Goal: Navigation & Orientation: Find specific page/section

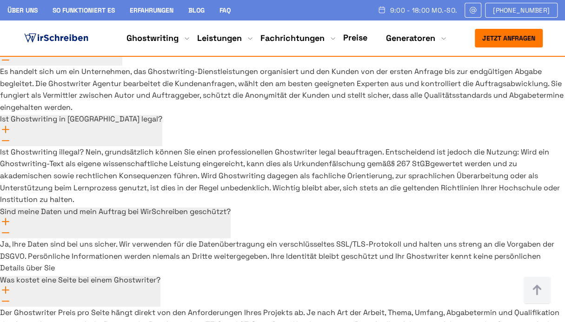
scroll to position [6838, 0]
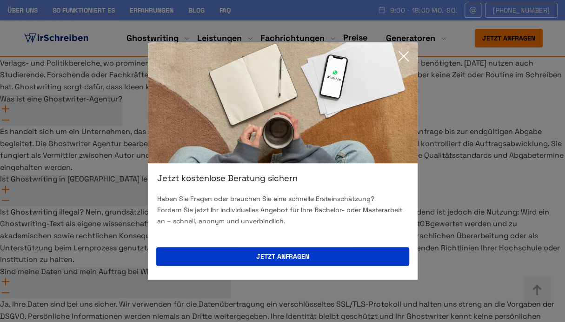
click at [406, 53] on icon at bounding box center [403, 56] width 19 height 19
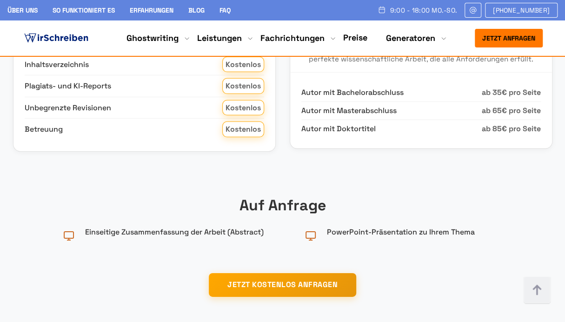
scroll to position [0, 0]
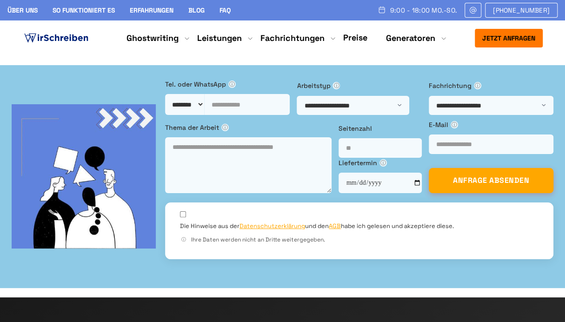
click at [31, 6] on link "Über uns" at bounding box center [22, 10] width 30 height 8
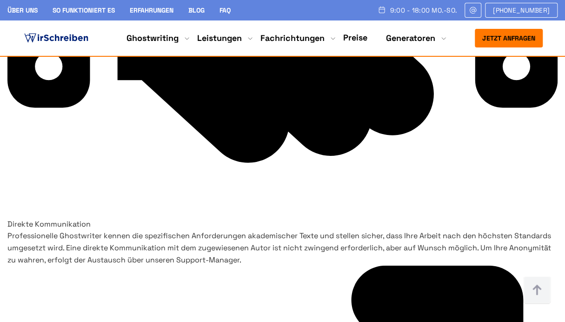
scroll to position [4485, 0]
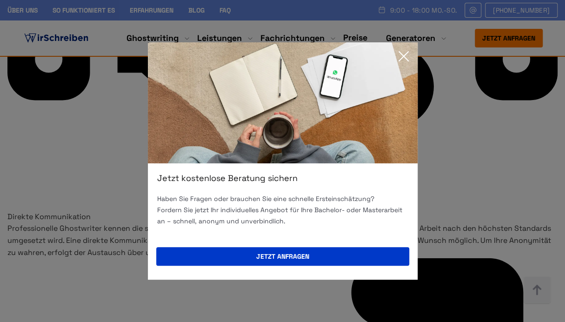
click at [404, 57] on icon at bounding box center [403, 56] width 9 height 9
